Goal: Information Seeking & Learning: Find specific fact

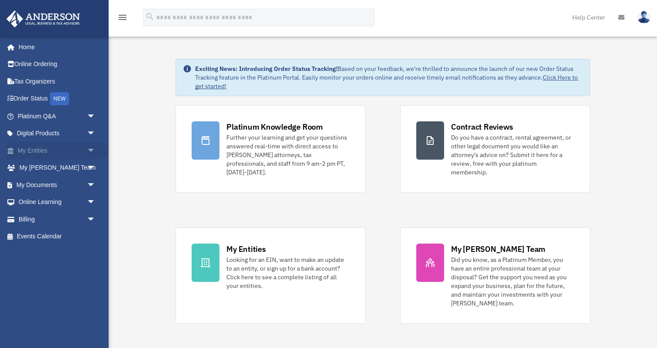
click at [50, 148] on link "My Entities arrow_drop_down" at bounding box center [57, 150] width 103 height 17
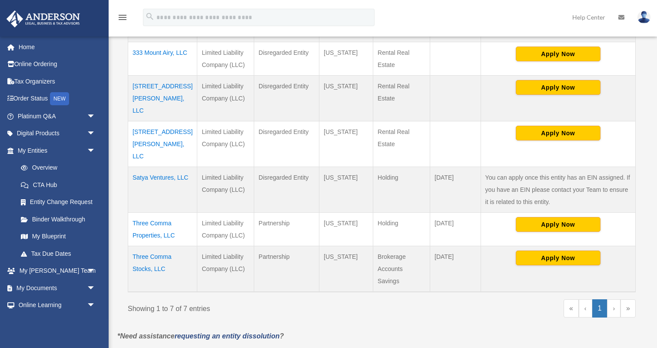
scroll to position [288, 0]
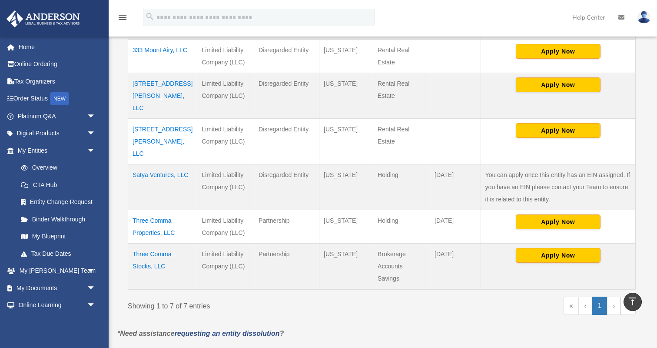
click at [148, 164] on td "Satya Ventures, LLC" at bounding box center [162, 187] width 69 height 46
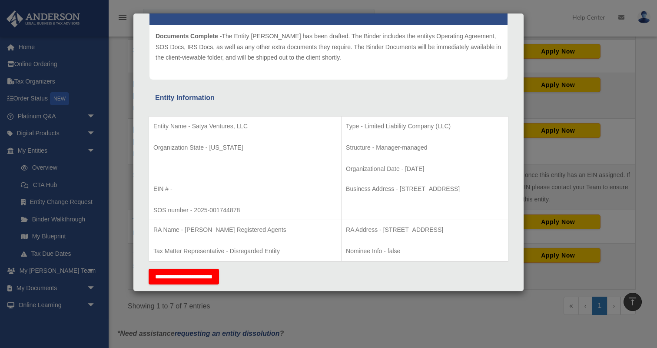
scroll to position [0, 0]
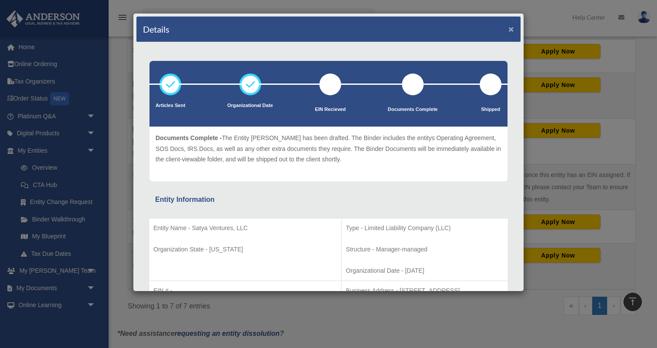
click at [510, 25] on button "×" at bounding box center [511, 28] width 6 height 9
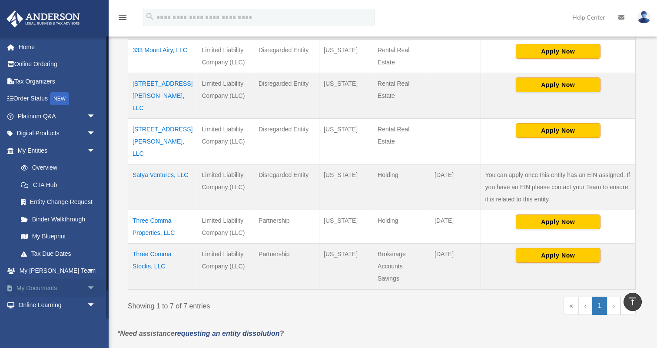
click at [87, 284] on span "arrow_drop_down" at bounding box center [95, 288] width 17 height 18
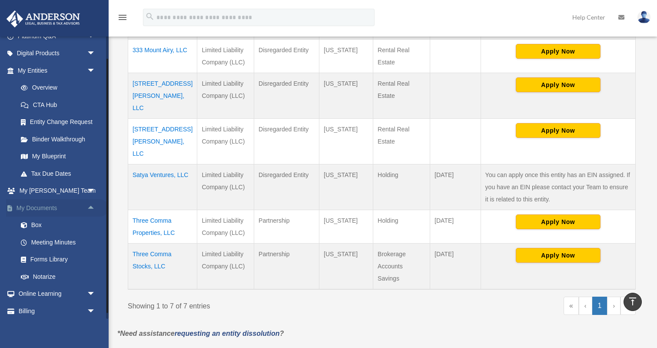
scroll to position [83, 0]
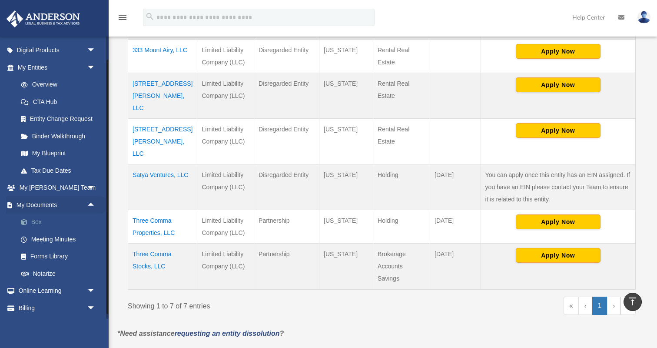
click at [46, 225] on link "Box" at bounding box center [60, 221] width 96 height 17
click at [33, 222] on link "Box" at bounding box center [60, 221] width 96 height 17
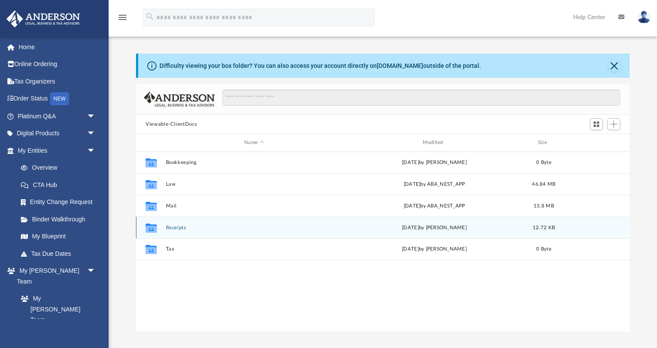
scroll to position [197, 493]
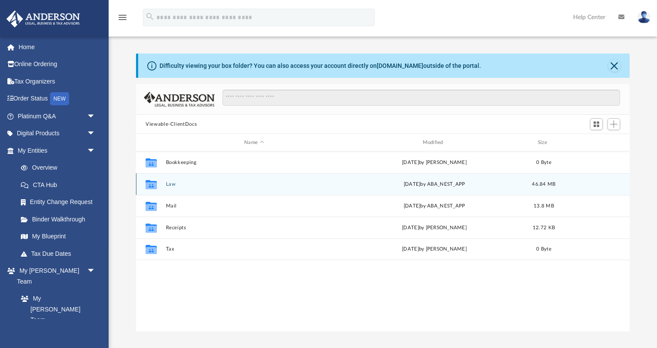
click at [171, 182] on button "Law" at bounding box center [254, 184] width 176 height 6
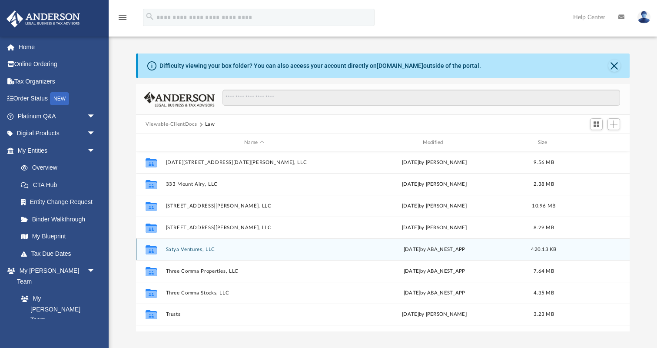
click at [197, 245] on div "Collaborated Folder Satya Ventures, LLC today by ABA_NEST_APP 420.13 KB" at bounding box center [382, 249] width 493 height 22
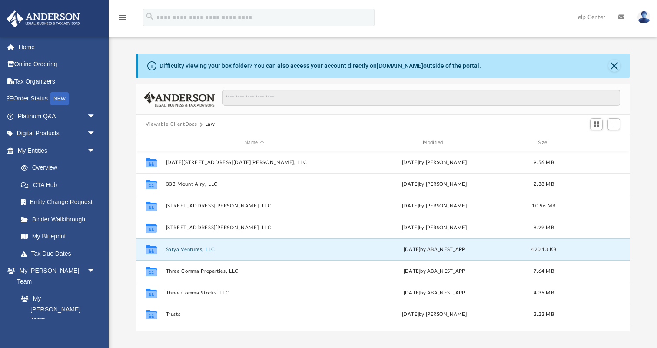
click at [199, 250] on button "Satya Ventures, LLC" at bounding box center [254, 249] width 176 height 6
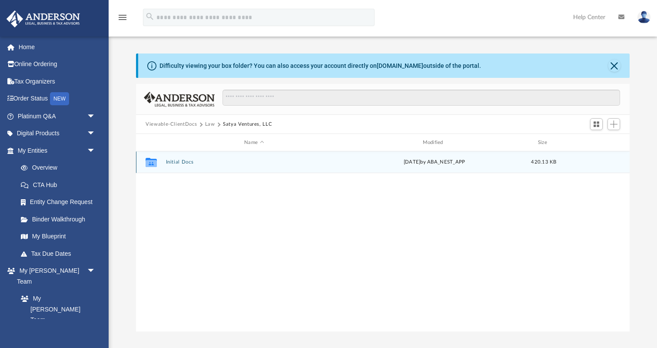
click at [172, 160] on button "Initial Docs" at bounding box center [254, 162] width 176 height 6
click at [195, 162] on button "Satya Ventures, LLC - Filed Articles.pdf" at bounding box center [254, 162] width 176 height 6
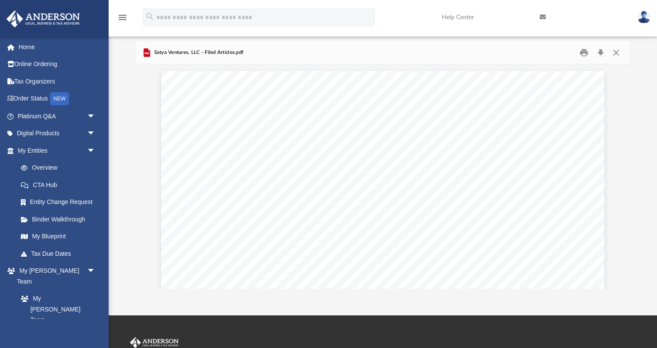
scroll to position [0, 0]
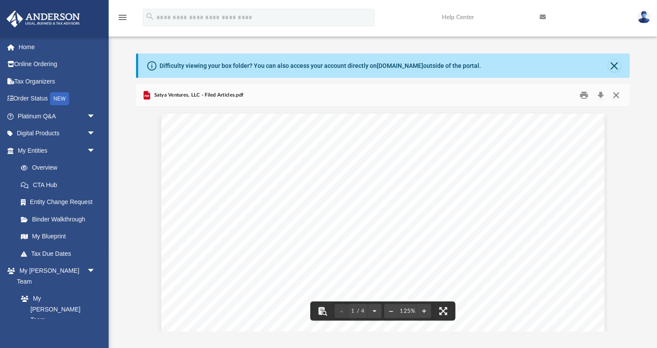
click at [616, 93] on button "Close" at bounding box center [616, 95] width 16 height 13
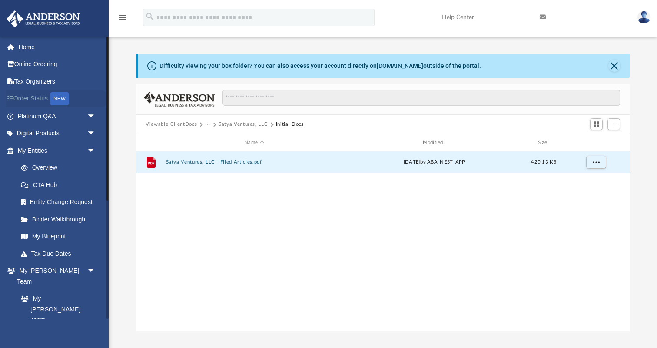
click at [35, 97] on link "Order Status NEW" at bounding box center [57, 99] width 103 height 18
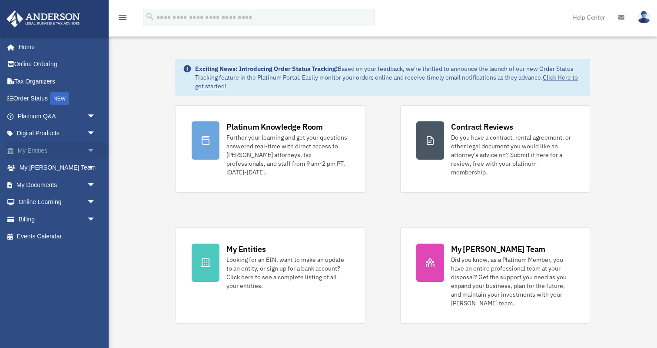
click at [44, 149] on link "My Entities arrow_drop_down" at bounding box center [57, 150] width 103 height 17
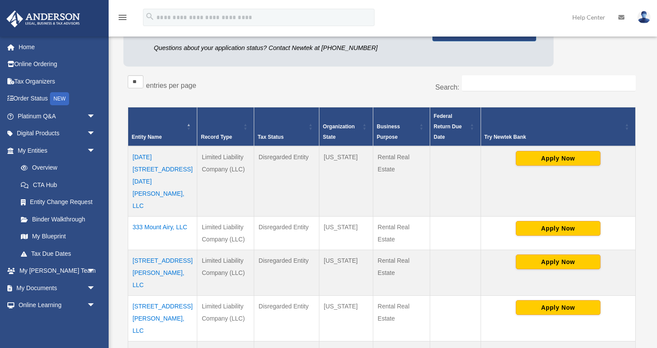
scroll to position [121, 0]
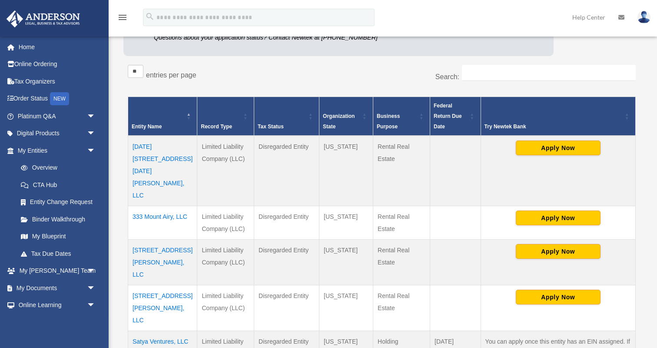
click at [159, 331] on td "Satya Ventures, LLC" at bounding box center [162, 354] width 69 height 46
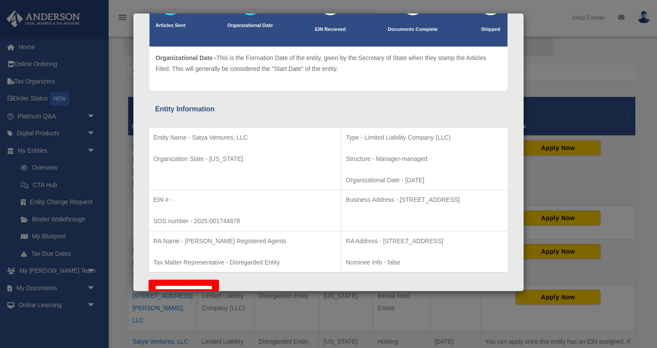
scroll to position [82, 0]
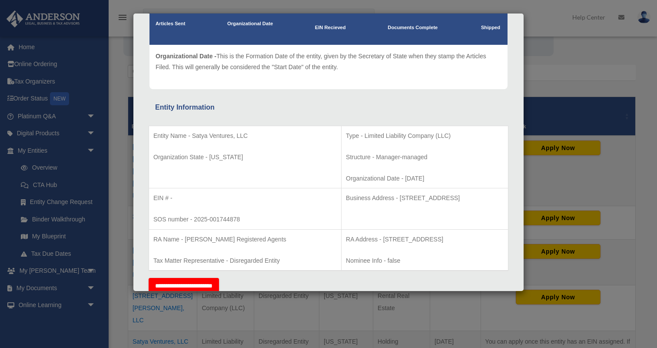
drag, startPoint x: 391, startPoint y: 178, endPoint x: 361, endPoint y: 180, distance: 30.9
click at [361, 180] on p "Organizational Date - [DATE]" at bounding box center [425, 178] width 158 height 11
click at [346, 238] on p "RA Address - [STREET_ADDRESS]" at bounding box center [425, 239] width 158 height 11
drag, startPoint x: 241, startPoint y: 219, endPoint x: 193, endPoint y: 218, distance: 47.4
click at [193, 218] on p "SOS number - 2025-001744878" at bounding box center [244, 219] width 183 height 11
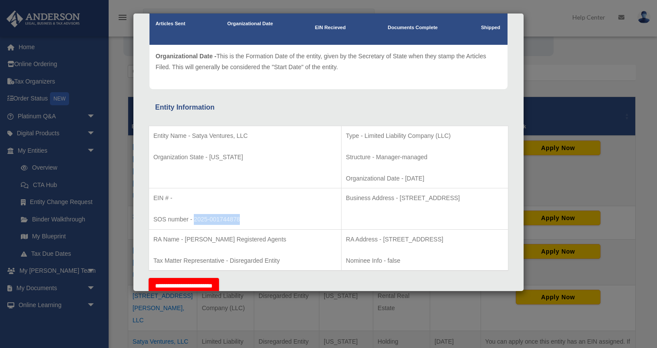
copy p "2025-001744878"
click at [279, 214] on p "SOS number - 2025-001744878" at bounding box center [244, 219] width 183 height 11
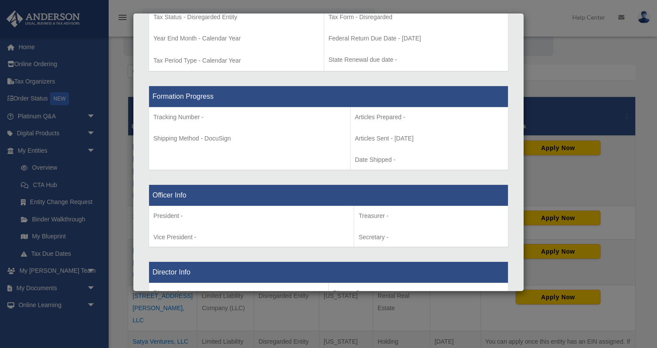
scroll to position [0, 0]
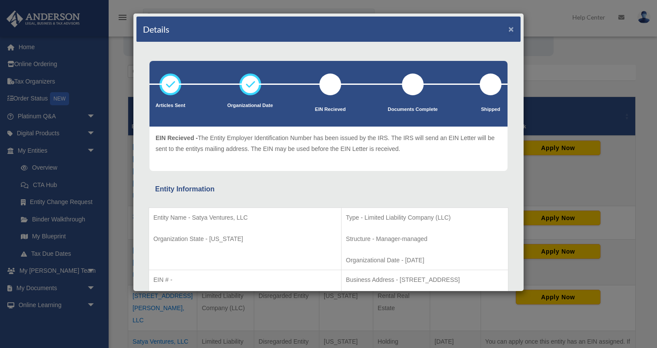
click at [510, 32] on button "×" at bounding box center [511, 28] width 6 height 9
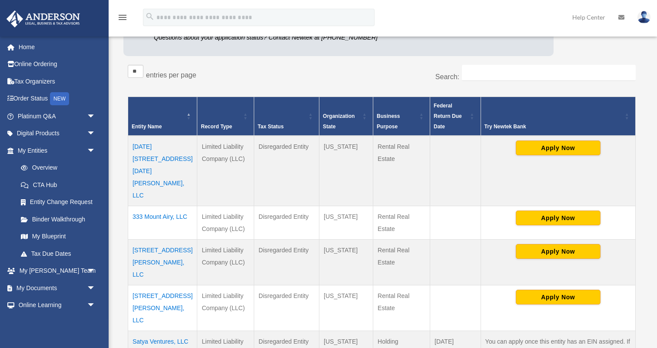
click at [300, 73] on div "** ** ** *** entries per page" at bounding box center [252, 76] width 248 height 22
